Goal: Information Seeking & Learning: Check status

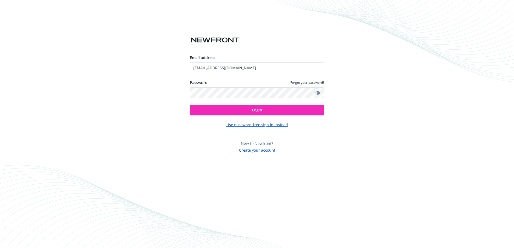
click at [225, 111] on button "Login" at bounding box center [257, 110] width 134 height 11
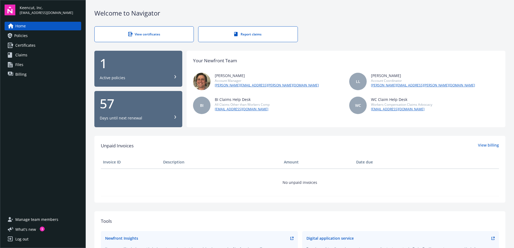
click at [165, 77] on div "Active policies" at bounding box center [138, 77] width 77 height 5
click at [151, 111] on div "57 Days until next renewal" at bounding box center [138, 109] width 77 height 24
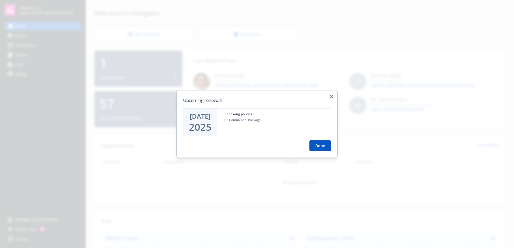
click at [333, 97] on icon "button" at bounding box center [331, 96] width 3 height 3
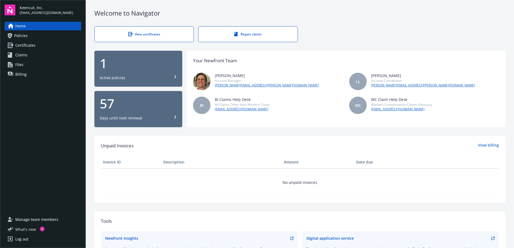
click at [33, 228] on span "What ' s new" at bounding box center [25, 230] width 21 height 6
click at [58, 39] on link "Policies" at bounding box center [43, 35] width 77 height 9
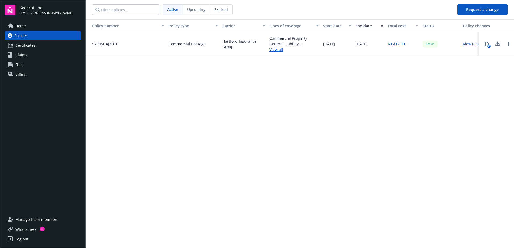
click at [199, 8] on span "Upcoming" at bounding box center [196, 10] width 18 height 6
